Goal: Answer question/provide support: Answer question/provide support

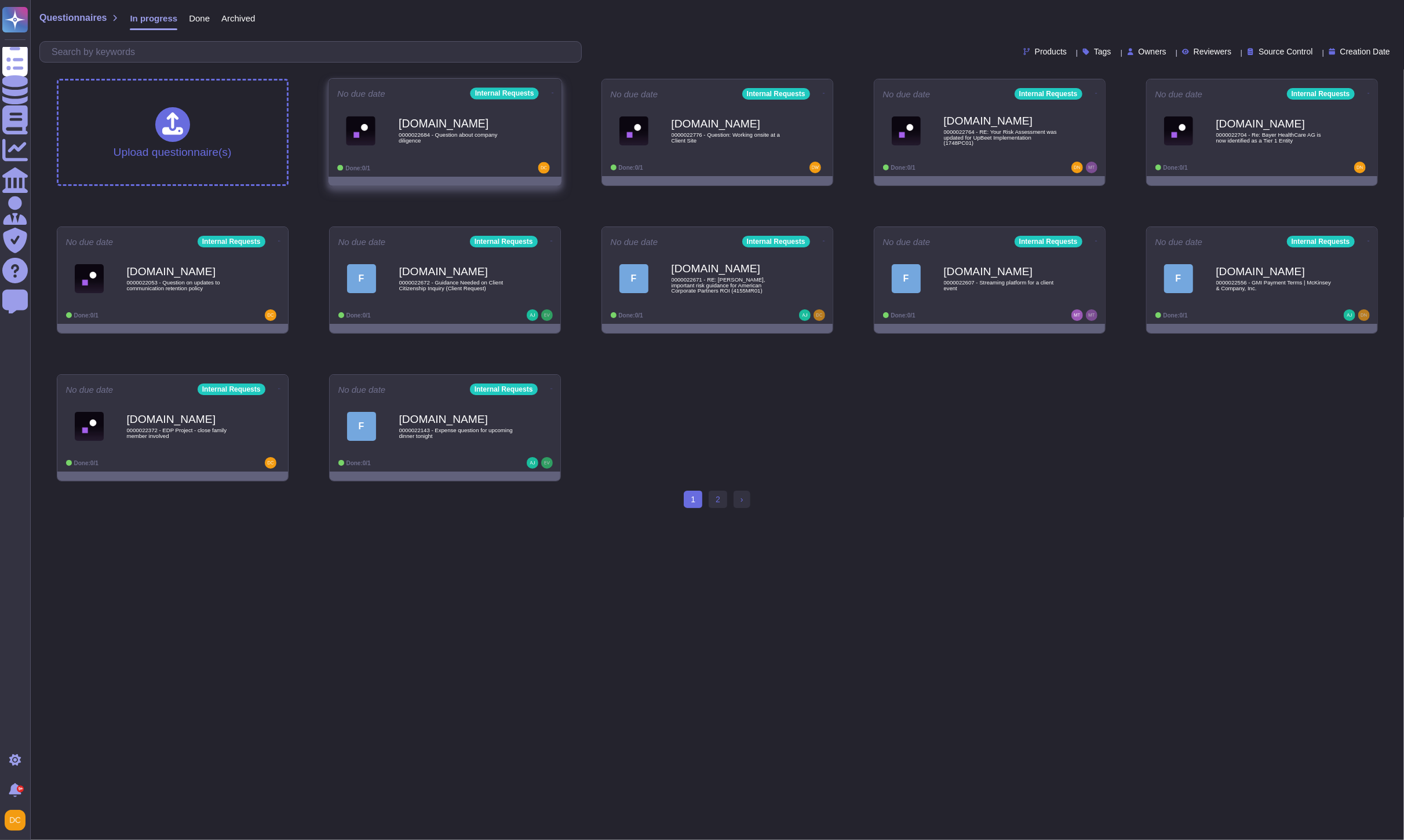
click at [475, 143] on span "0000022684 - Question about company diligence" at bounding box center [457, 137] width 117 height 11
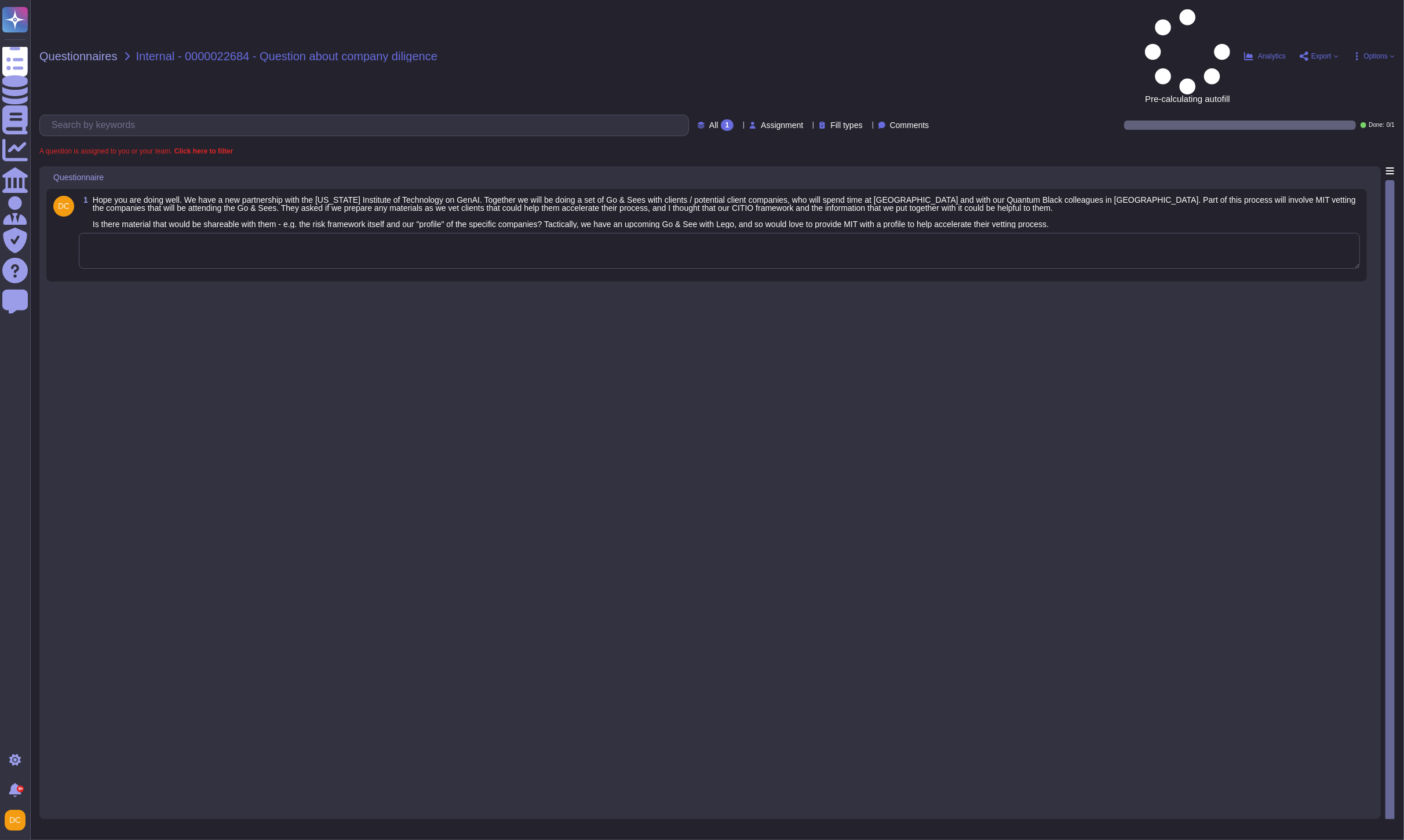
click at [265, 233] on textarea at bounding box center [720, 251] width 1281 height 36
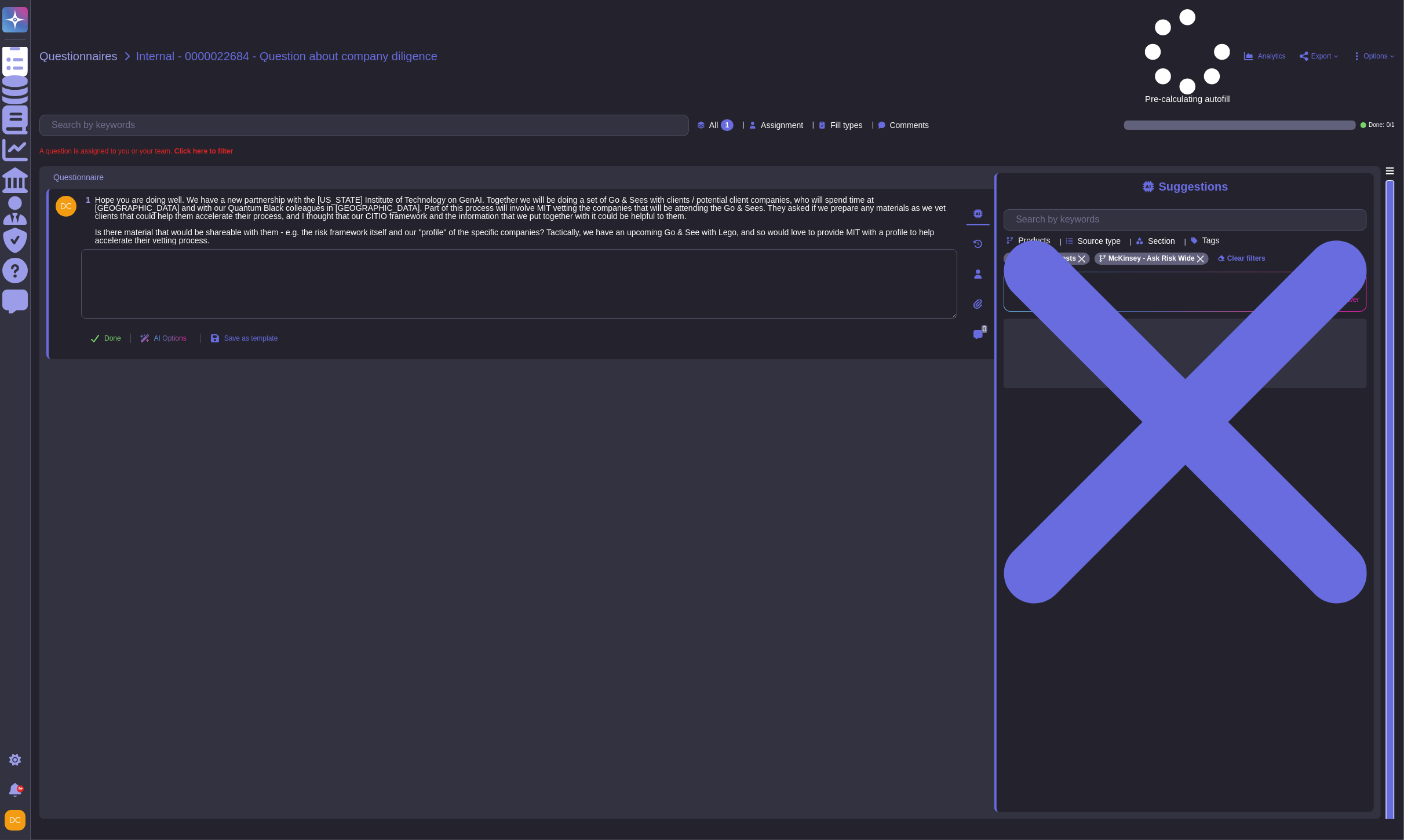
paste textarea "I’ll connect with [PERSON_NAME] re: the Go & Sees they’re planning to host. To …"
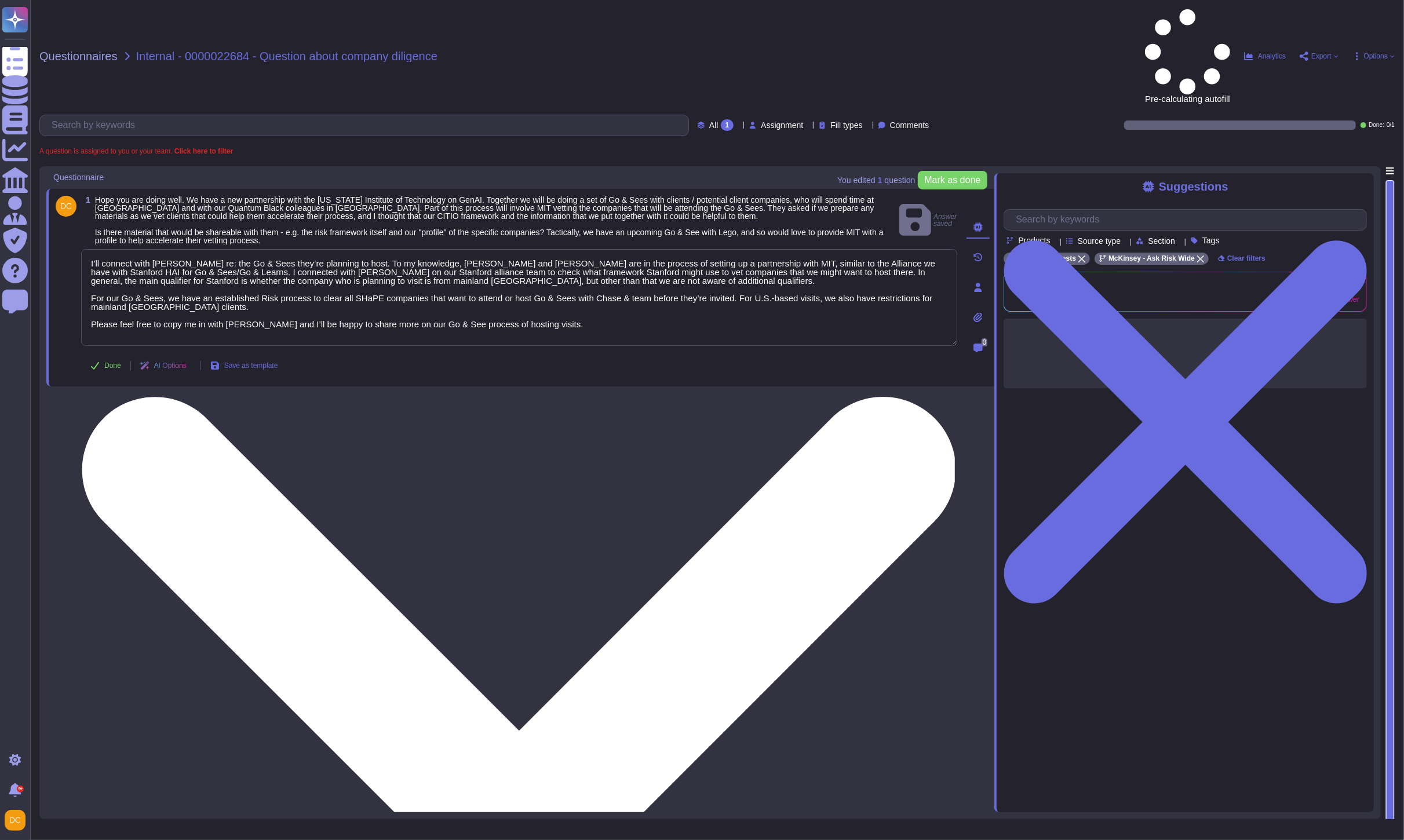
click at [542, 249] on textarea "I’ll connect with [PERSON_NAME] re: the Go & Sees they’re planning to host. To …" at bounding box center [519, 297] width 876 height 97
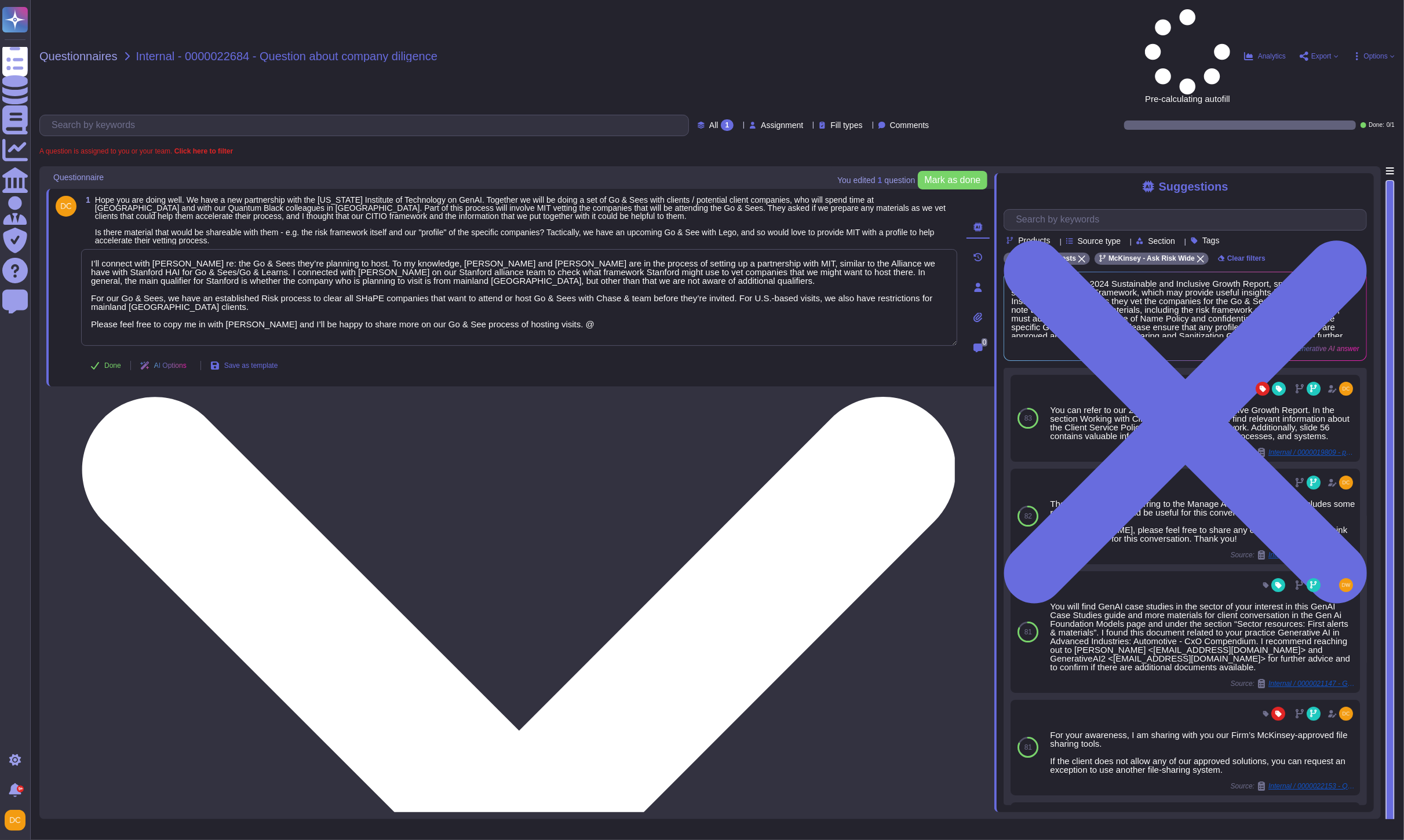
paste textarea "[PERSON_NAME]"
type textarea "I’ll connect with [PERSON_NAME] re: the Go & Sees they’re planning to host. To …"
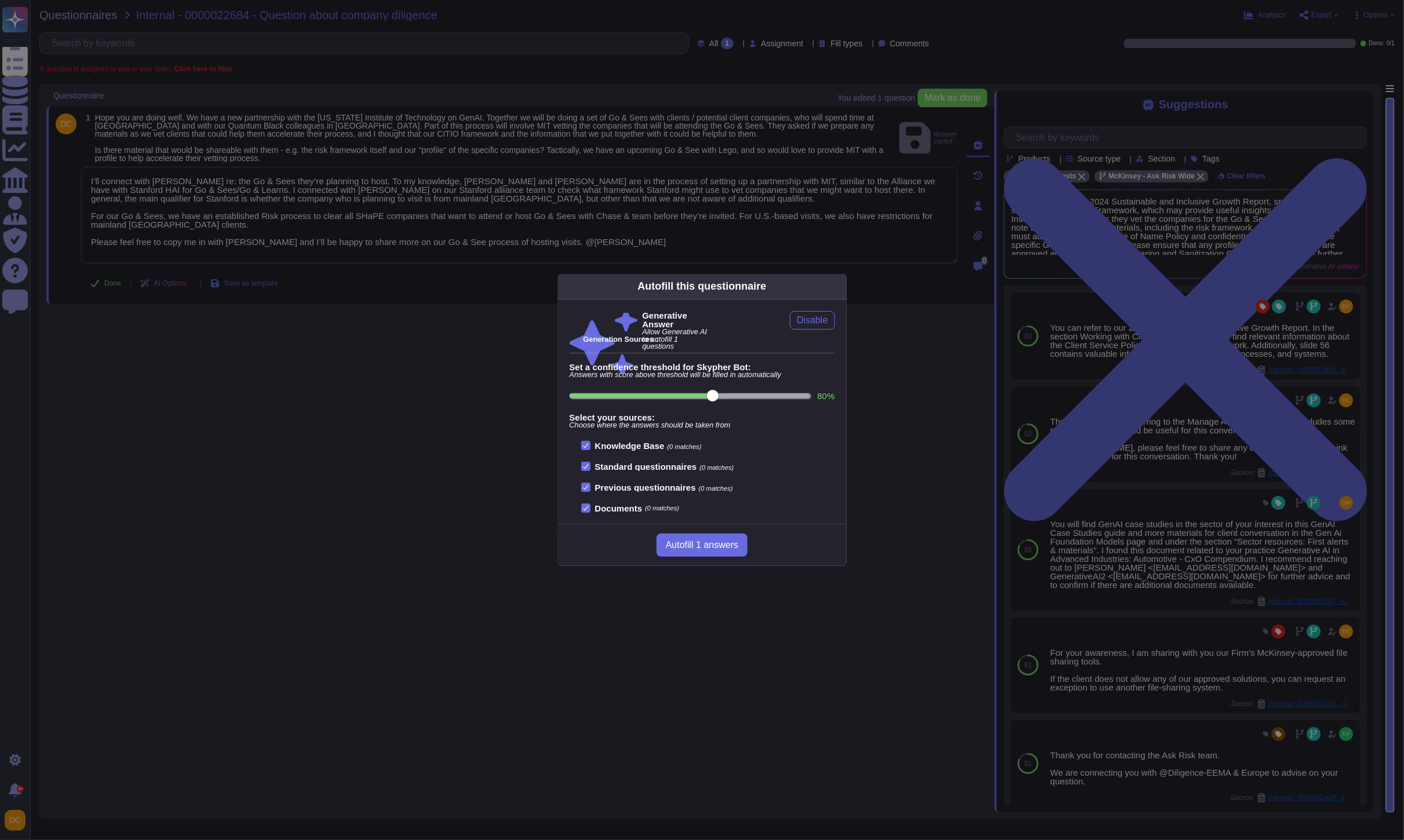
click at [113, 285] on div "Autofill this questionnaire Generative Answer Allow Generative AI to autofill 1…" at bounding box center [702, 420] width 1404 height 840
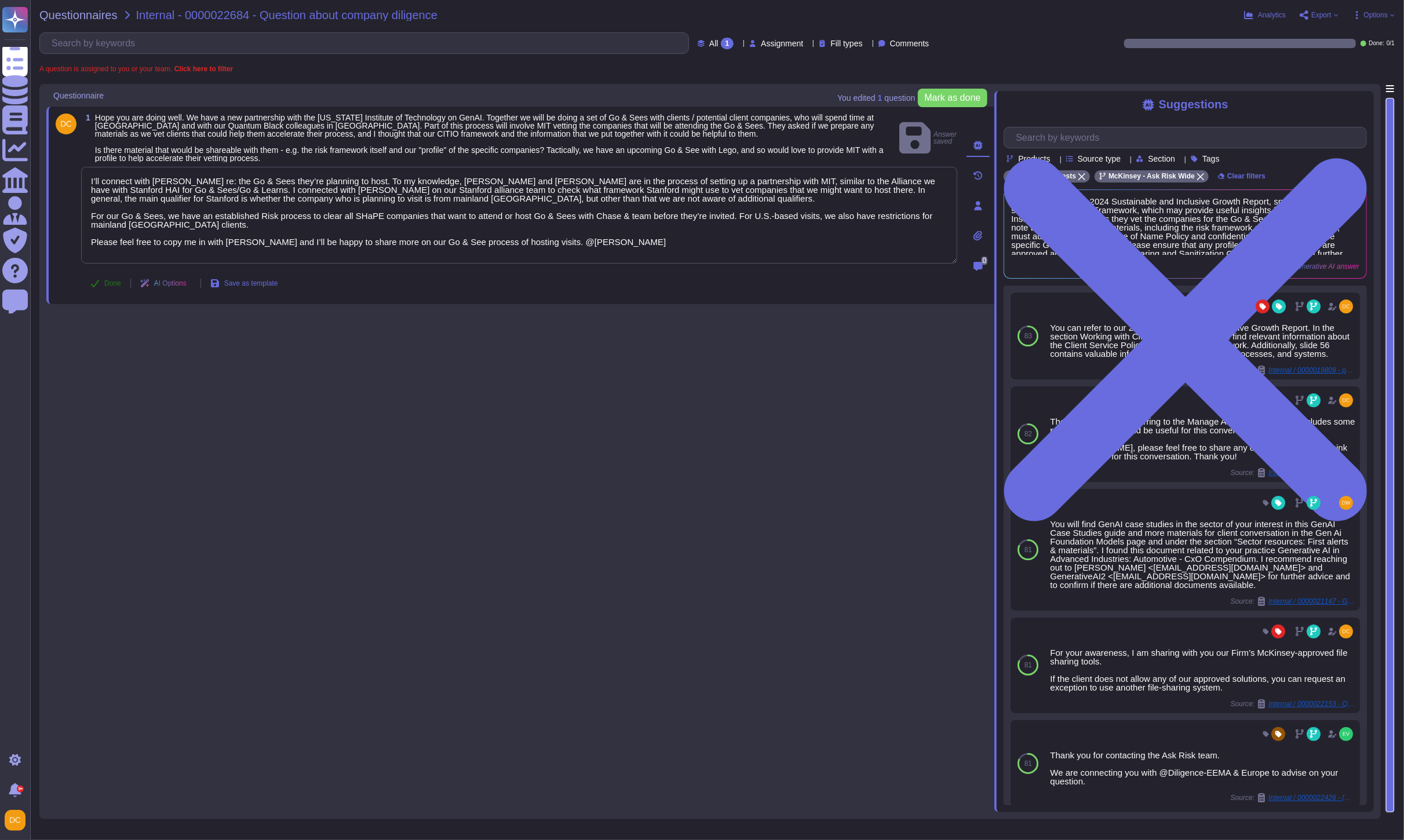
click at [111, 285] on span "Done" at bounding box center [112, 283] width 17 height 7
